Goal: Information Seeking & Learning: Learn about a topic

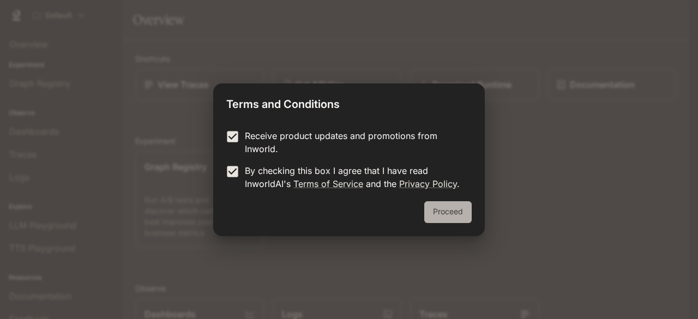
click at [439, 214] on button "Proceed" at bounding box center [447, 212] width 47 height 22
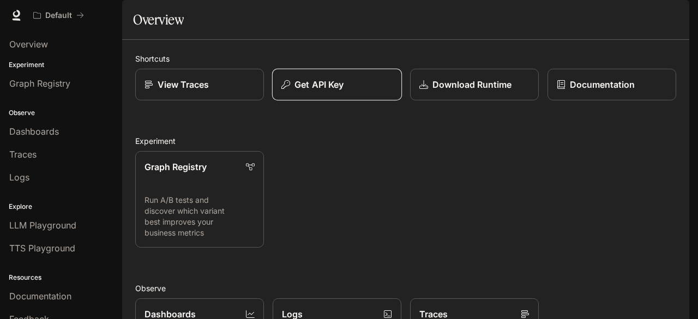
click at [350, 91] on div "Get API Key" at bounding box center [337, 84] width 111 height 13
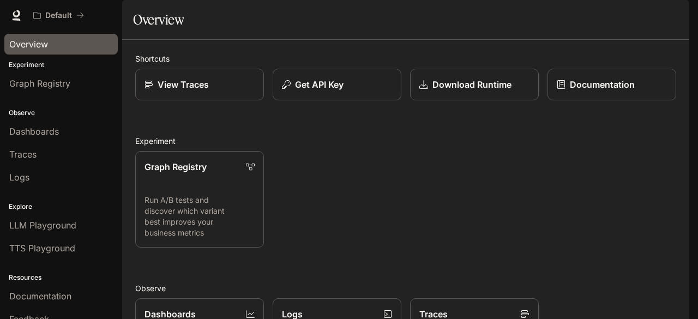
click at [62, 43] on div "Overview" at bounding box center [61, 44] width 104 height 13
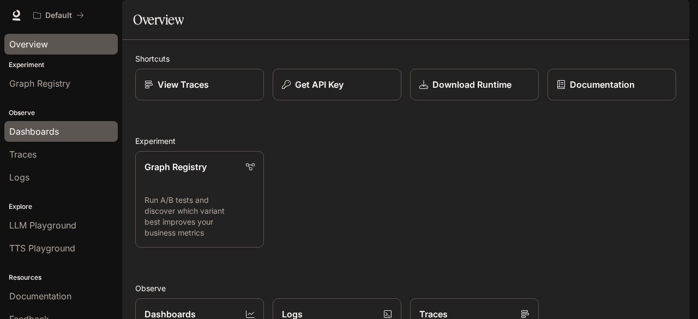
click at [46, 125] on span "Dashboards" at bounding box center [34, 131] width 50 height 13
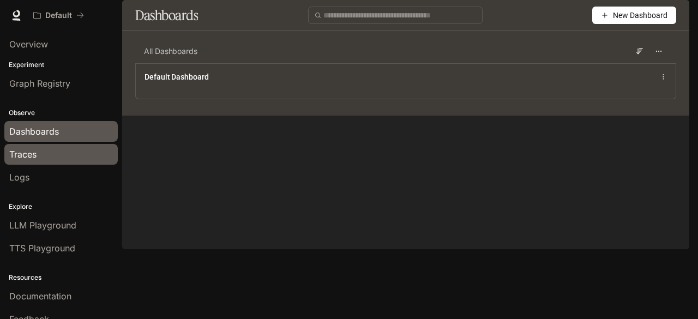
click at [41, 148] on div "Traces" at bounding box center [61, 154] width 104 height 13
